Goal: Find specific page/section: Find specific page/section

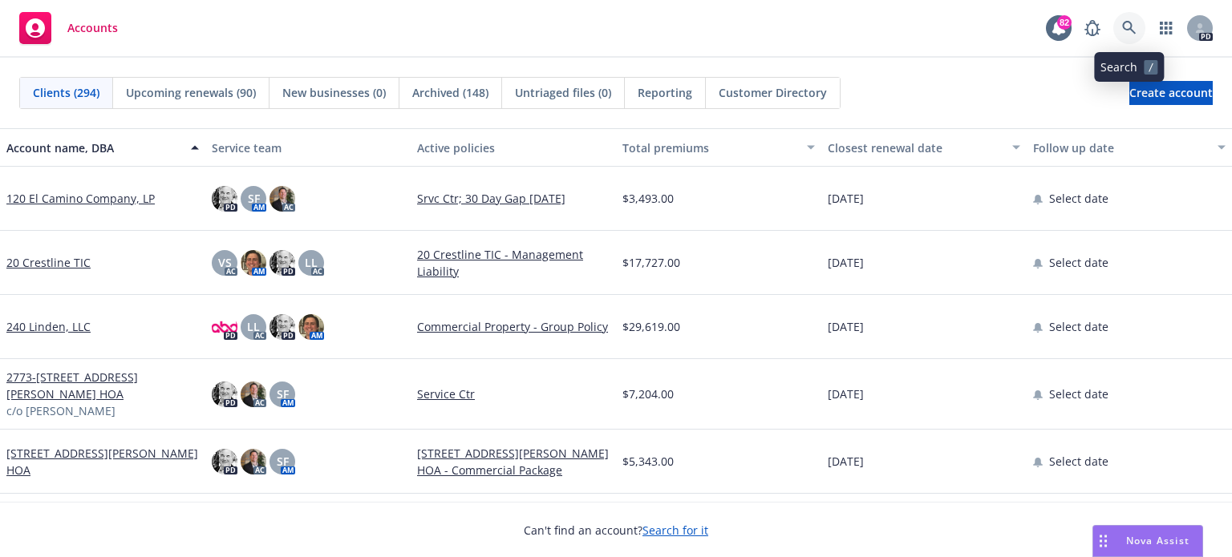
click at [1130, 26] on icon at bounding box center [1129, 28] width 14 height 14
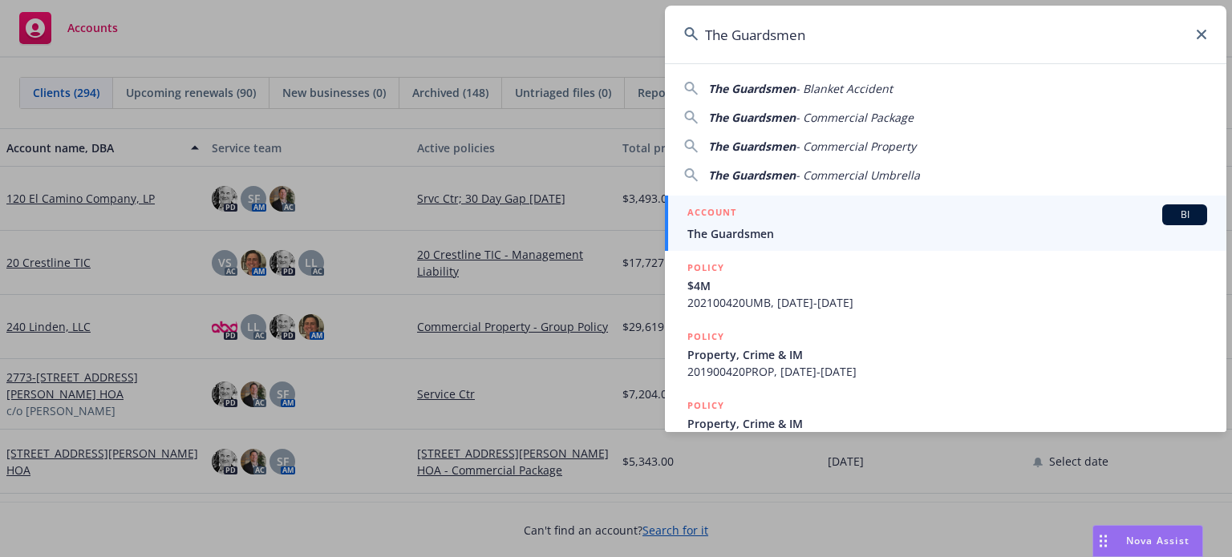
click at [770, 118] on span "The Guardsmen" at bounding box center [751, 117] width 87 height 15
type input "The Guardsmen - Commercial Package"
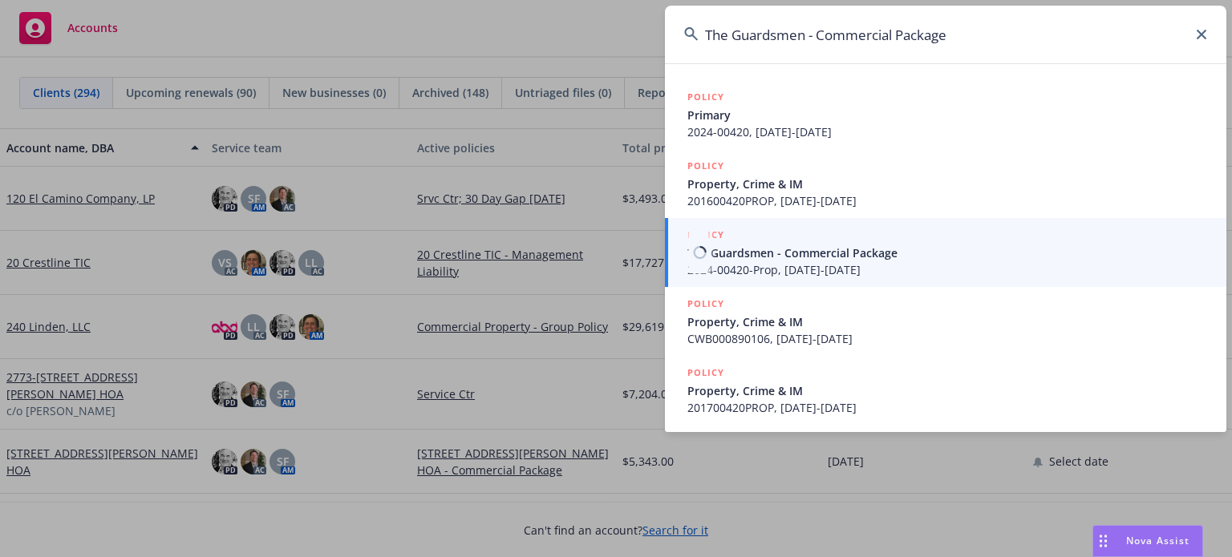
click at [741, 254] on span "The Guardsmen - Commercial Package" at bounding box center [947, 253] width 520 height 17
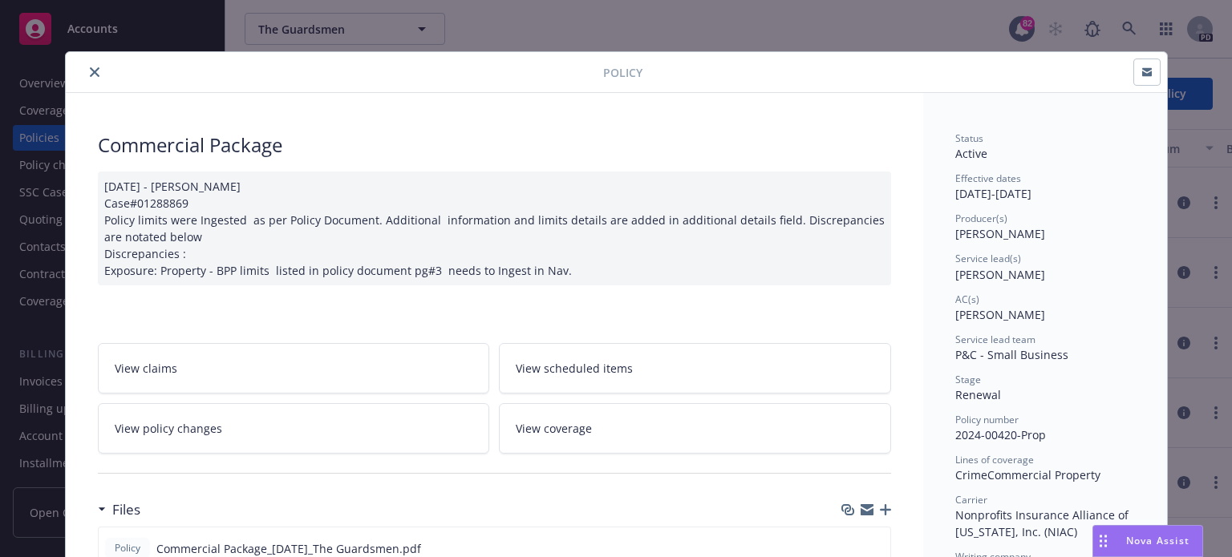
click at [36, 107] on div "Policy Commercial Package [DATE] - [PERSON_NAME] Case#01288869 Policy limits we…" at bounding box center [616, 278] width 1232 height 557
click at [32, 112] on div "Policy Commercial Package [DATE] - [PERSON_NAME] Case#01288869 Policy limits we…" at bounding box center [616, 278] width 1232 height 557
click at [90, 75] on icon "close" at bounding box center [95, 72] width 10 height 10
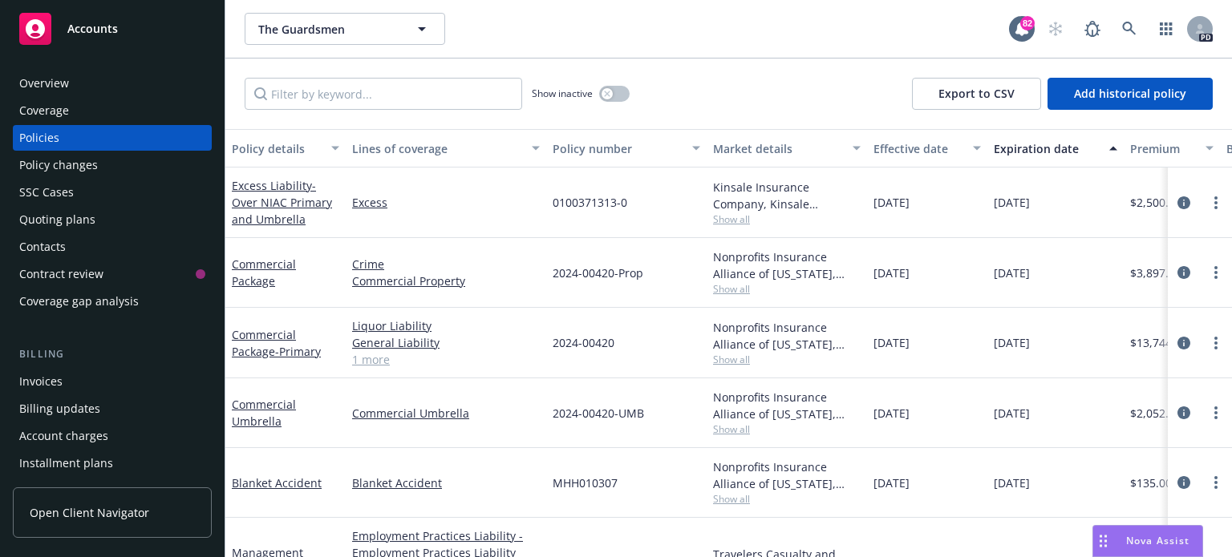
click at [47, 136] on div "Policies" at bounding box center [39, 138] width 40 height 26
click at [1130, 26] on icon at bounding box center [1129, 29] width 14 height 14
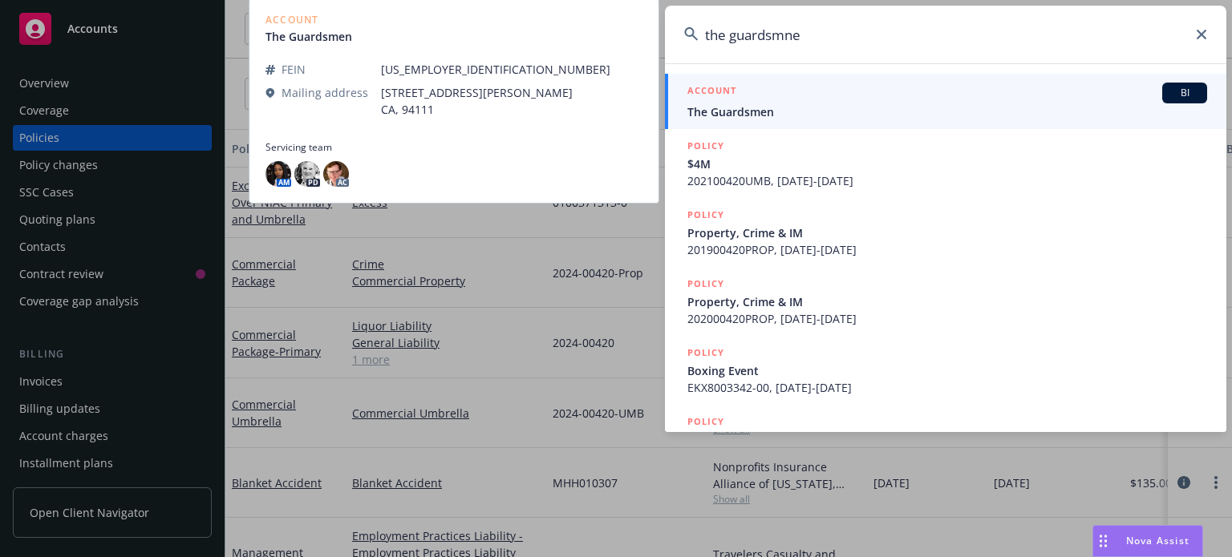
type input "the guardsmne"
click at [742, 115] on span "The Guardsmen" at bounding box center [947, 111] width 520 height 17
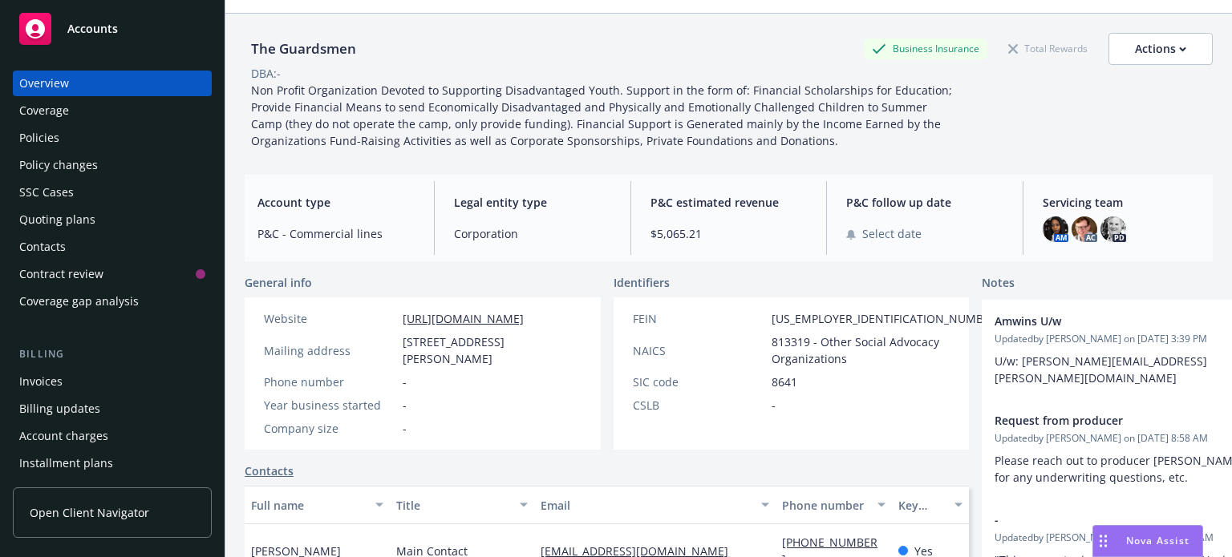
scroll to position [2, 0]
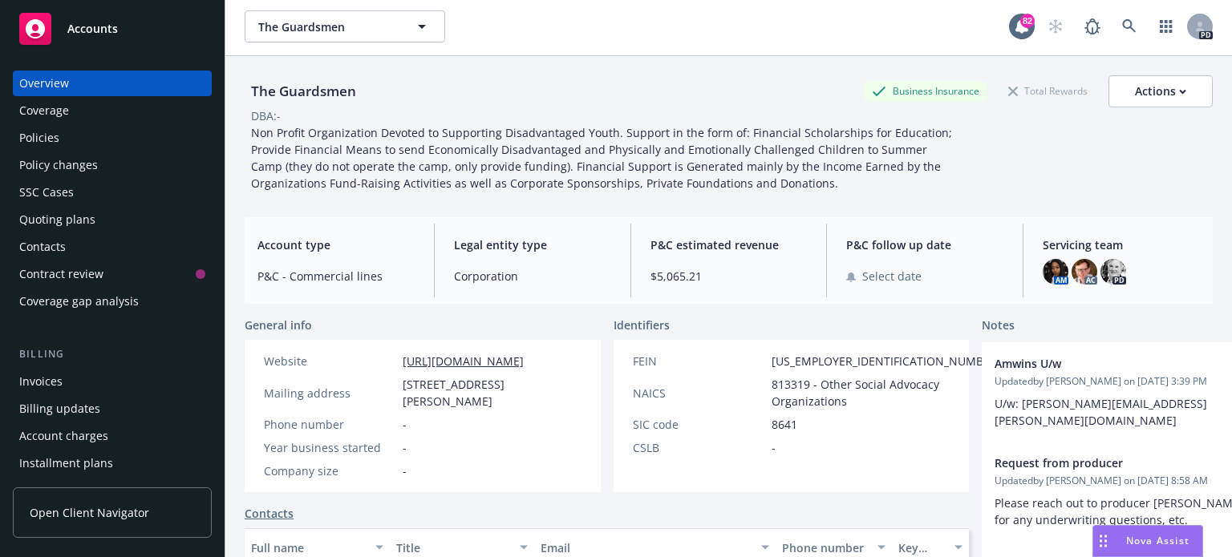
click at [54, 138] on div "Policies" at bounding box center [39, 138] width 40 height 26
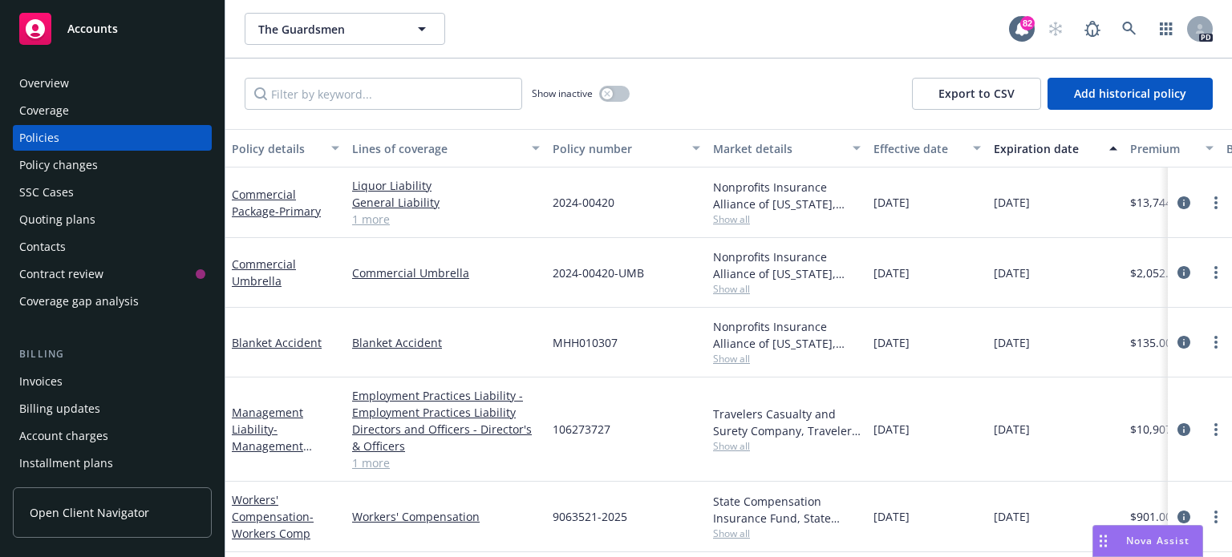
scroll to position [204, 0]
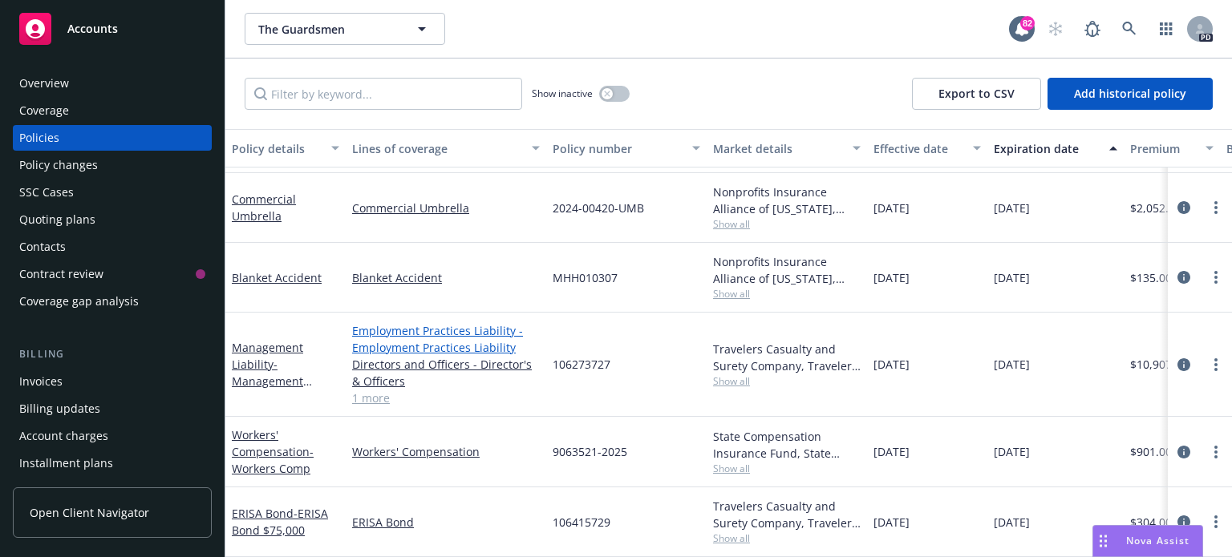
click at [404, 340] on link "Employment Practices Liability - Employment Practices Liability" at bounding box center [446, 339] width 188 height 34
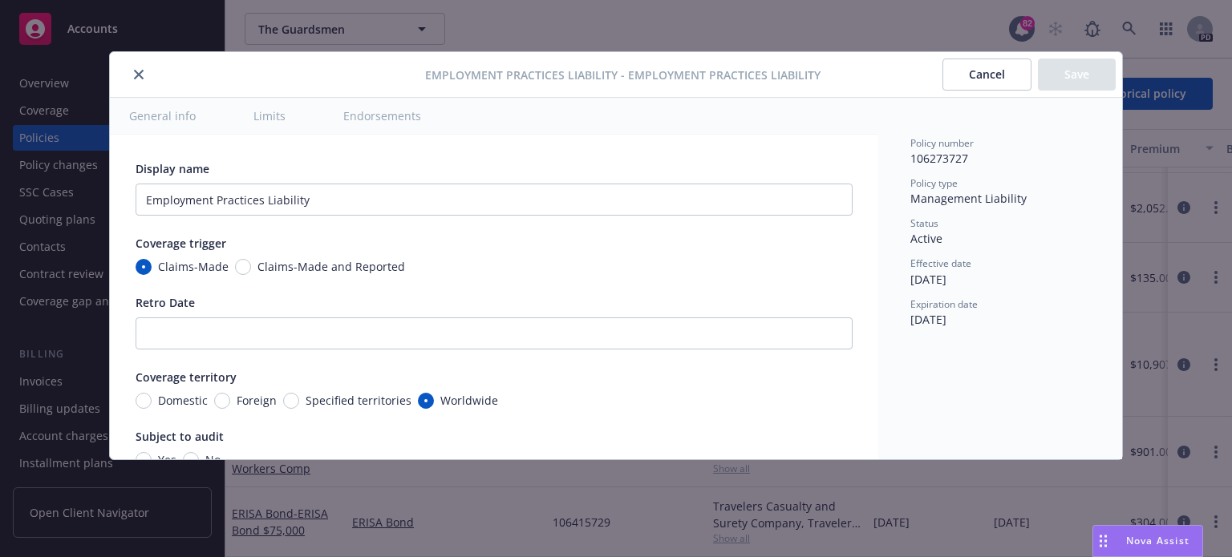
type textarea "x"
click at [1219, 535] on div "Employment Practices Liability - Employment Practices Liability Cancel Save Gen…" at bounding box center [616, 278] width 1232 height 557
click at [985, 79] on button "Cancel" at bounding box center [986, 75] width 89 height 32
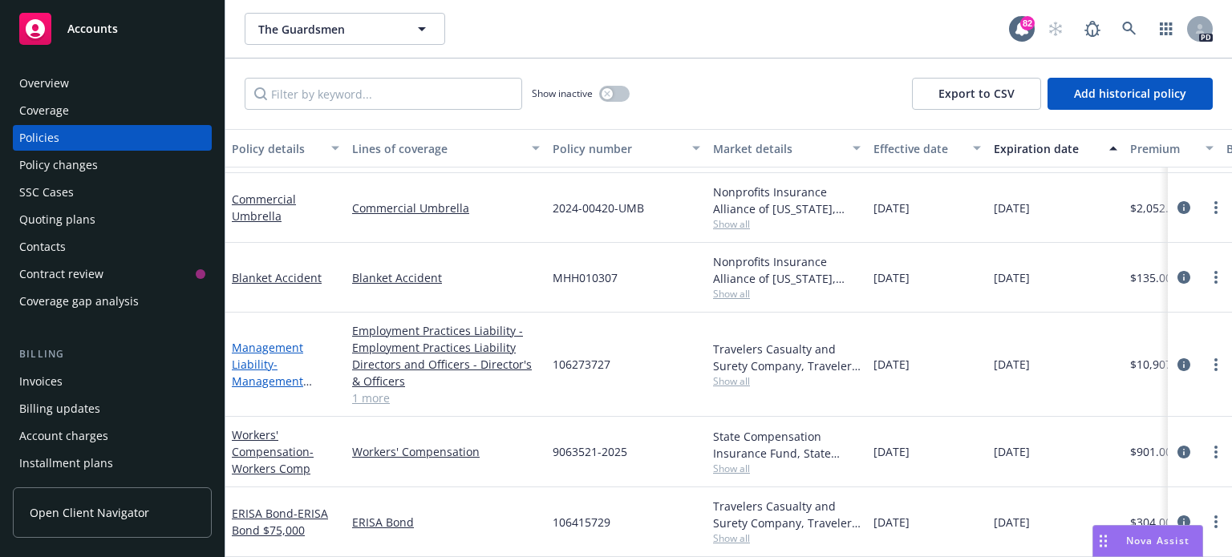
click at [262, 348] on link "Management Liability - Management Liability - D&O - $5M w/$5K Ret / EPL $2M w/$…" at bounding box center [275, 406] width 87 height 133
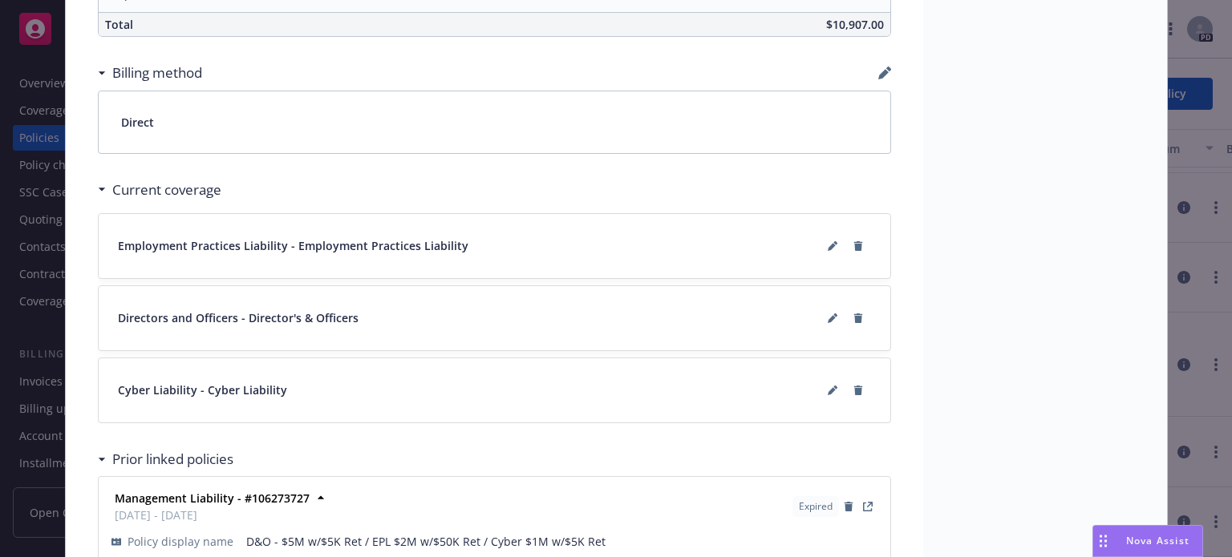
scroll to position [1260, 0]
